Goal: Task Accomplishment & Management: Complete application form

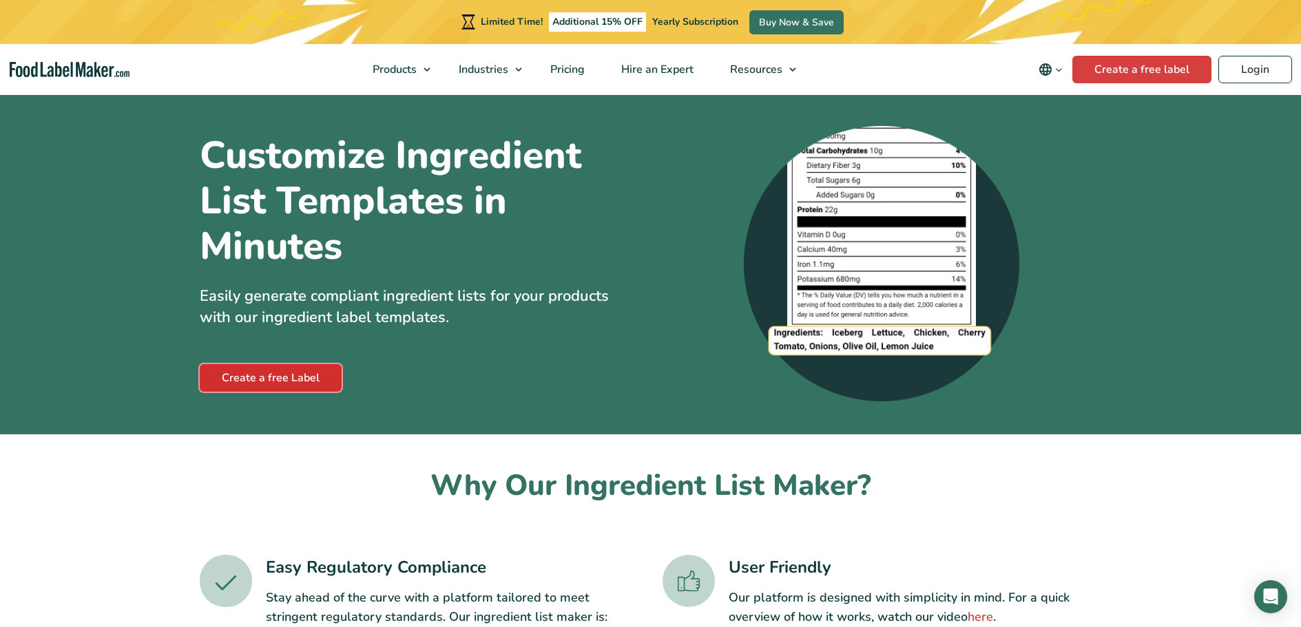
click at [313, 375] on link "Create a free Label" at bounding box center [271, 378] width 142 height 28
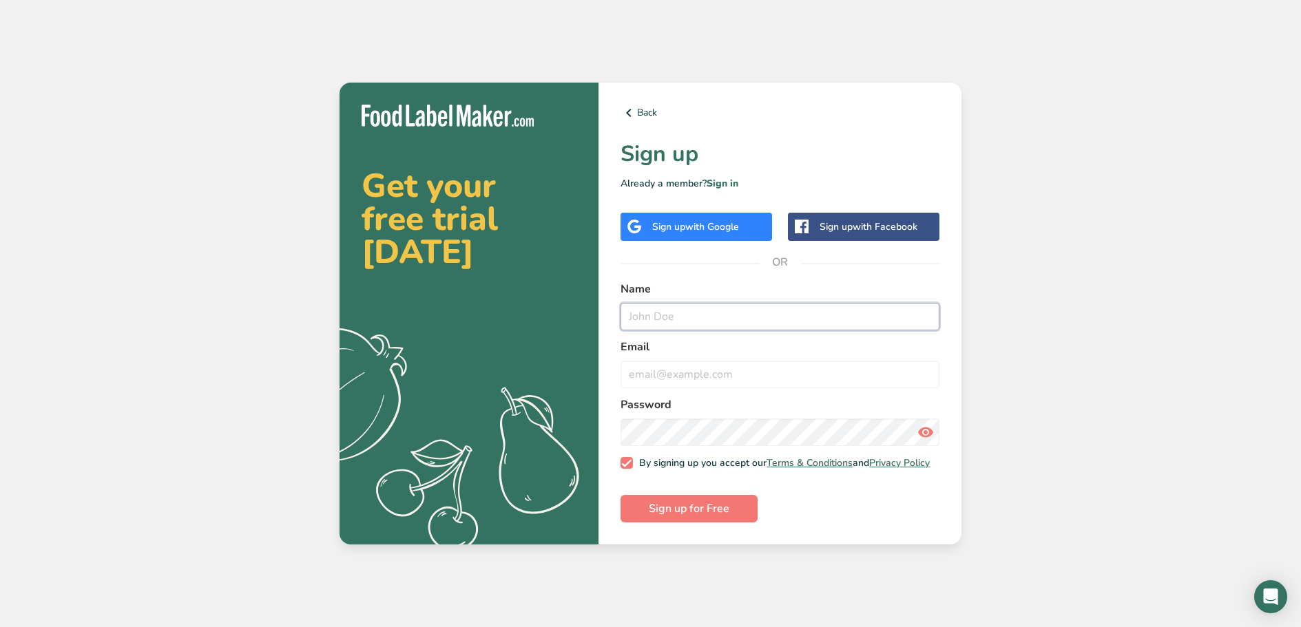
click at [713, 315] on input "text" at bounding box center [779, 317] width 319 height 28
type input "[PERSON_NAME]"
click at [689, 369] on input "email" at bounding box center [779, 375] width 319 height 28
type input "[EMAIL_ADDRESS][DOMAIN_NAME]"
